Goal: Task Accomplishment & Management: Use online tool/utility

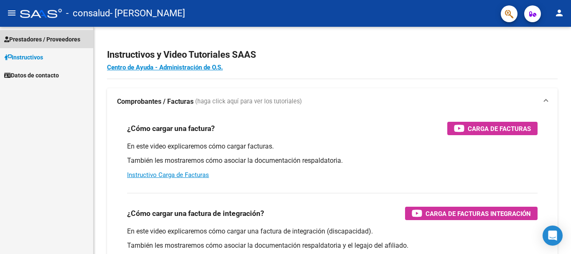
click at [40, 38] on span "Prestadores / Proveedores" at bounding box center [42, 39] width 76 height 9
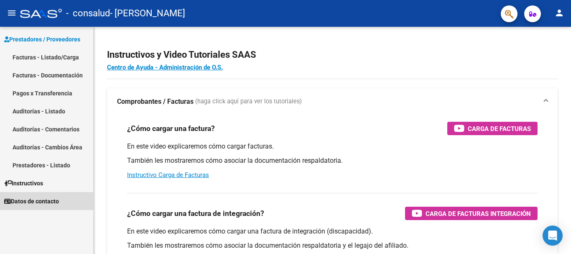
click at [50, 201] on span "Datos de contacto" at bounding box center [31, 201] width 55 height 9
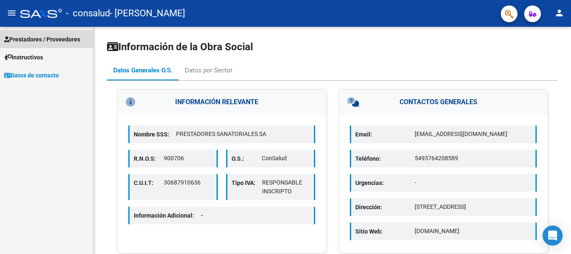
click at [34, 38] on span "Prestadores / Proveedores" at bounding box center [42, 39] width 76 height 9
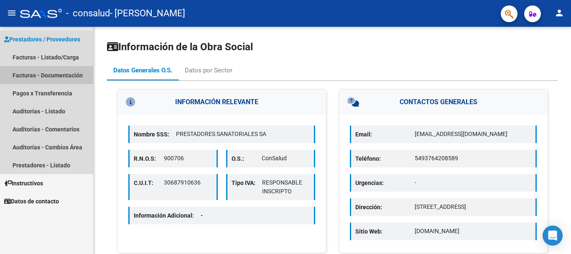
click at [44, 74] on link "Facturas - Documentación" at bounding box center [46, 75] width 93 height 18
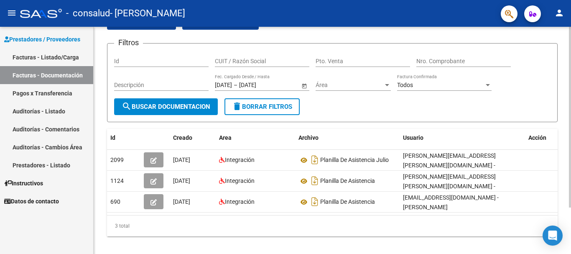
scroll to position [59, 0]
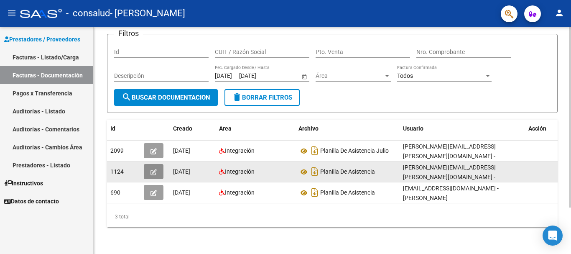
click at [154, 169] on icon "button" at bounding box center [154, 172] width 6 height 6
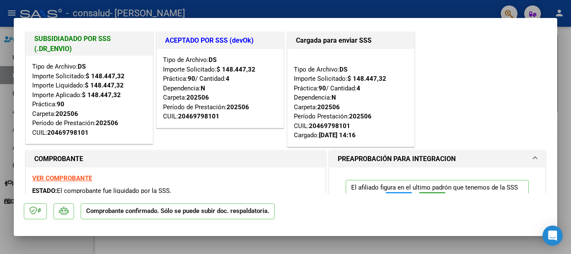
scroll to position [0, 0]
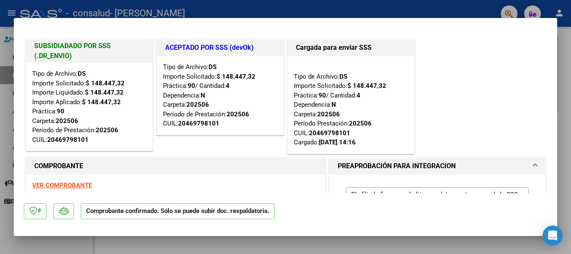
click at [561, 27] on div at bounding box center [285, 127] width 571 height 254
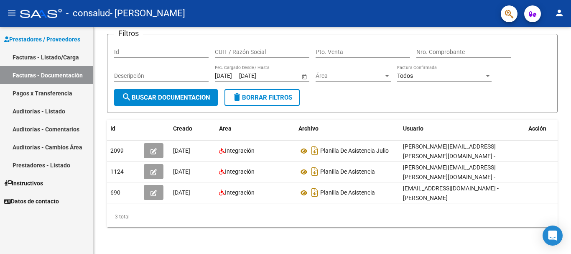
scroll to position [59, 0]
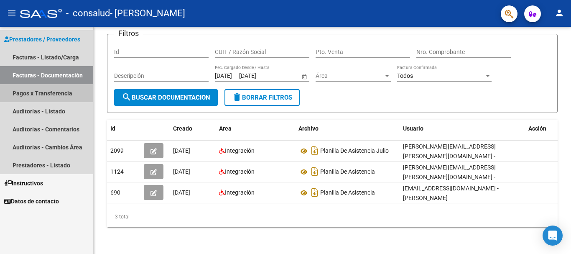
click at [32, 95] on link "Pagos x Transferencia" at bounding box center [46, 93] width 93 height 18
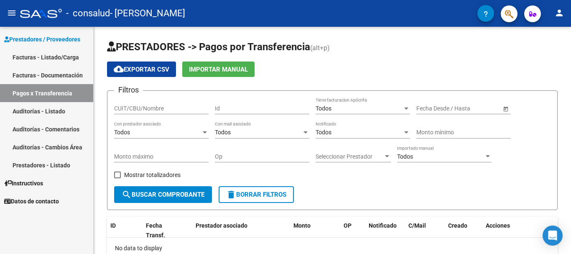
click at [559, 12] on mat-icon "person" at bounding box center [560, 13] width 10 height 10
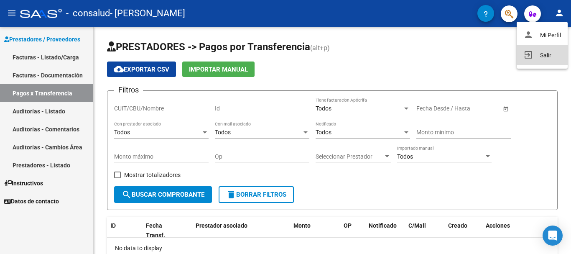
click at [528, 56] on mat-icon "exit_to_app" at bounding box center [529, 55] width 10 height 10
